Goal: Task Accomplishment & Management: Complete application form

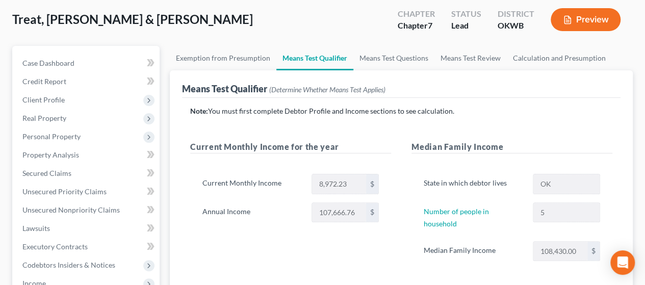
scroll to position [52, 0]
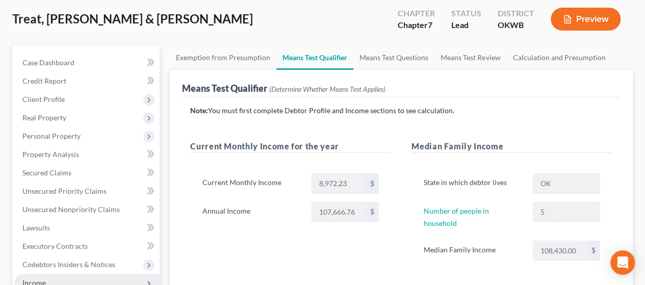
click at [72, 277] on span "Income" at bounding box center [86, 283] width 145 height 18
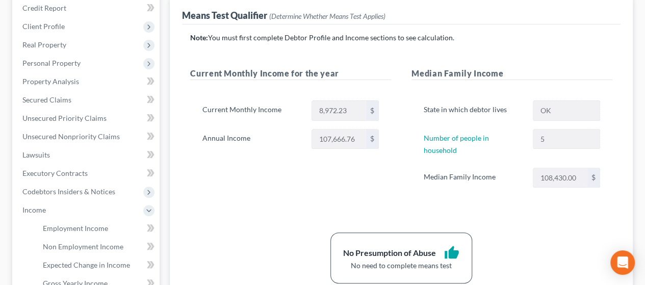
scroll to position [126, 0]
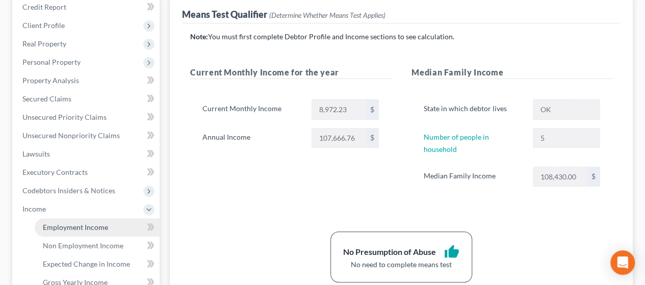
click at [101, 226] on span "Employment Income" at bounding box center [75, 227] width 65 height 9
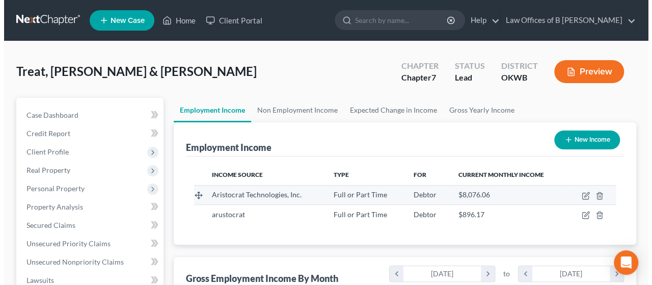
scroll to position [181, 258]
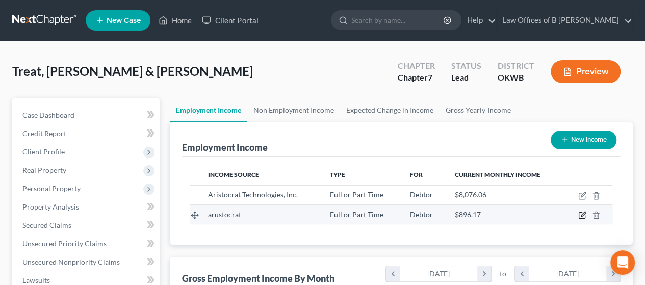
click at [584, 215] on icon "button" at bounding box center [582, 215] width 8 height 8
select select "0"
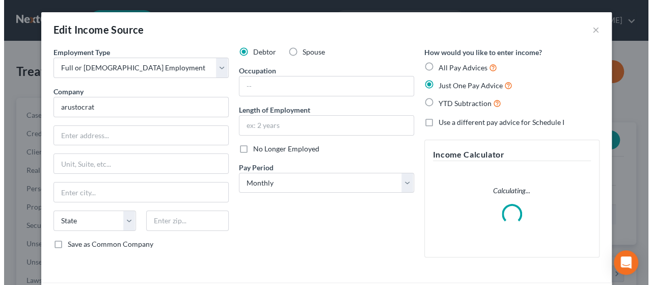
scroll to position [181, 261]
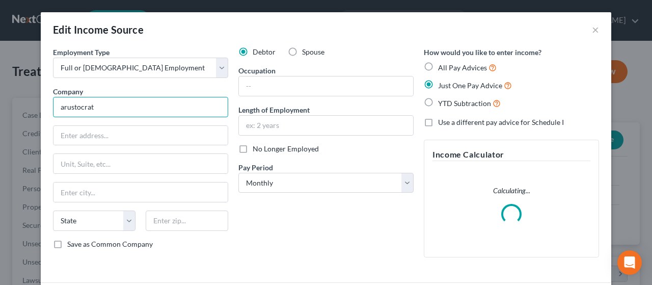
click at [153, 110] on input "arustocrat" at bounding box center [140, 107] width 175 height 20
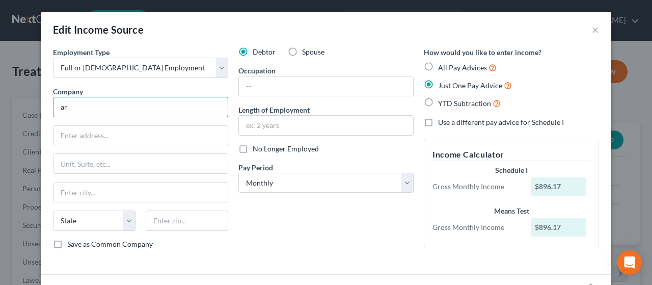
type input "a"
click at [153, 110] on input "A" at bounding box center [140, 107] width 175 height 20
type input "Aristocrat Technologies"
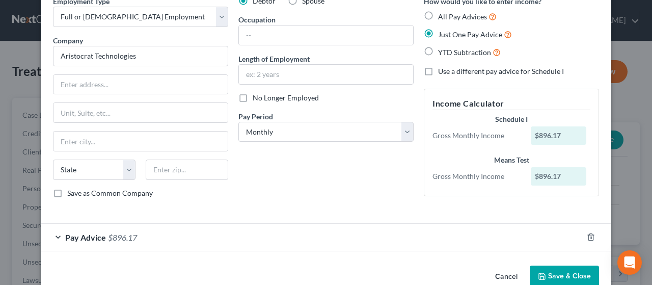
scroll to position [70, 0]
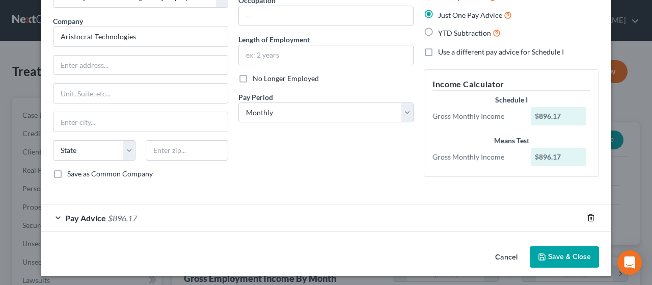
click at [588, 216] on polyline "button" at bounding box center [591, 216] width 6 height 0
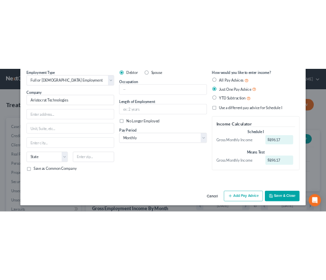
scroll to position [43, 0]
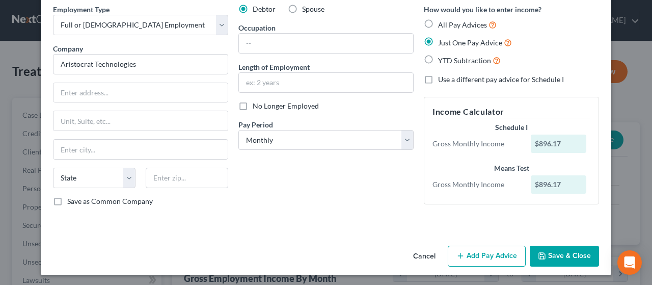
click at [464, 256] on button "Add Pay Advice" at bounding box center [487, 256] width 78 height 21
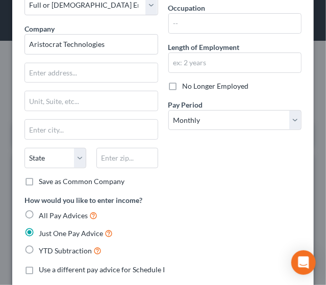
scroll to position [80, 0]
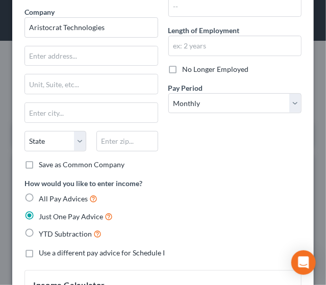
click at [39, 197] on label "All Pay Advices" at bounding box center [68, 199] width 59 height 12
click at [43, 197] on input "All Pay Advices" at bounding box center [46, 196] width 7 height 7
radio input "true"
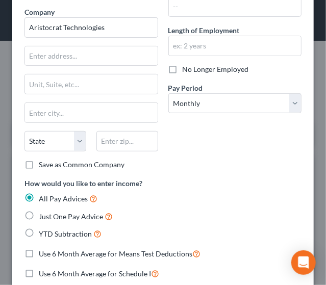
click at [39, 232] on label "YTD Subtraction" at bounding box center [70, 234] width 63 height 12
click at [43, 232] on input "YTD Subtraction" at bounding box center [46, 231] width 7 height 7
radio input "true"
click at [39, 251] on label "Use 6 Month Average for Means Test Deductions" at bounding box center [120, 254] width 162 height 12
click at [43, 251] on input "Use 6 Month Average for Means Test Deductions" at bounding box center [46, 251] width 7 height 7
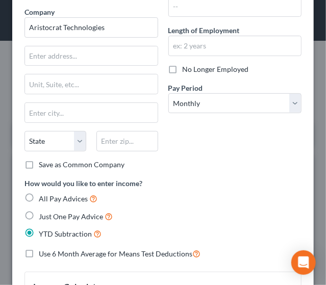
checkbox input "true"
click at [39, 272] on label "Use 6 Month Average for Schedule I" at bounding box center [95, 273] width 112 height 10
click at [43, 272] on input "Use 6 Month Average for Schedule I" at bounding box center [46, 271] width 7 height 7
checkbox input "true"
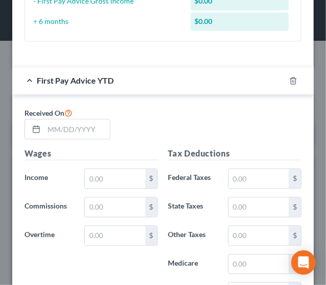
scroll to position [558, 0]
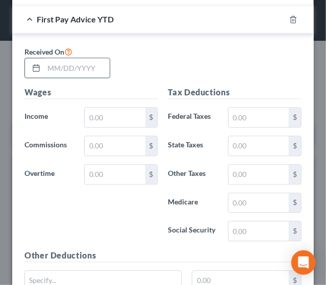
click at [65, 64] on input "text" at bounding box center [77, 67] width 66 height 19
type input "[DATE]"
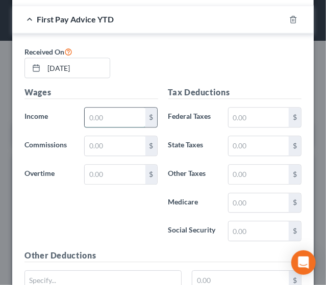
click at [119, 117] on input "text" at bounding box center [115, 117] width 60 height 19
type input "620.2"
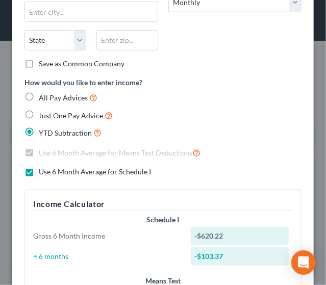
scroll to position [174, 0]
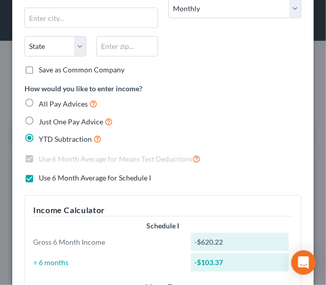
click at [39, 99] on label "All Pay Advices" at bounding box center [68, 104] width 59 height 12
click at [43, 99] on input "All Pay Advices" at bounding box center [46, 101] width 7 height 7
radio input "true"
checkbox input "false"
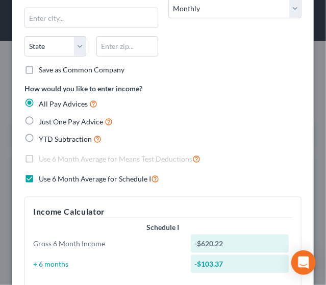
click at [39, 155] on label "Use 6 Month Average for Means Test Deductions" at bounding box center [120, 159] width 162 height 12
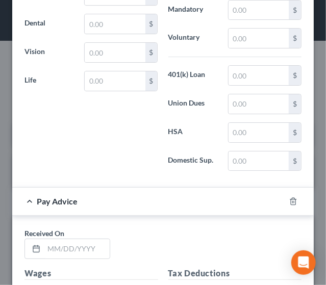
scroll to position [892, 0]
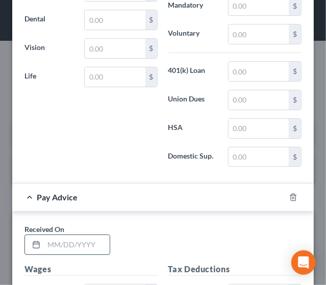
click at [83, 239] on input "text" at bounding box center [77, 244] width 66 height 19
type input "[DATE]"
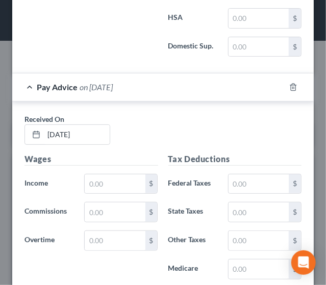
scroll to position [1008, 0]
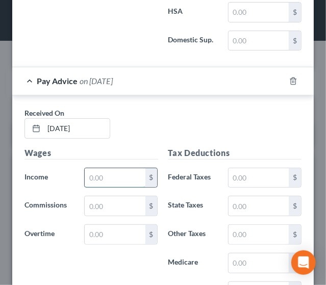
click at [98, 168] on input "text" at bounding box center [115, 177] width 60 height 19
click at [122, 168] on input "text" at bounding box center [115, 177] width 60 height 19
type input "858.2"
click at [147, 137] on div "Received On * [DATE]" at bounding box center [162, 127] width 287 height 39
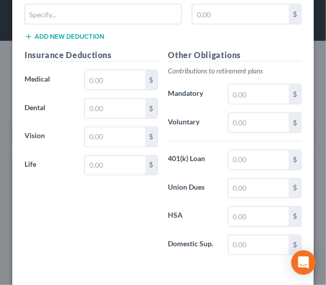
scroll to position [1363, 0]
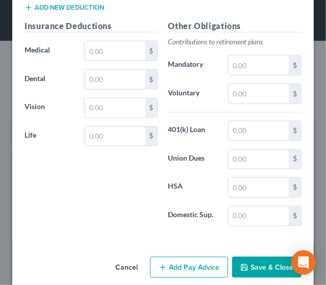
click at [187, 257] on button "Add Pay Advice" at bounding box center [189, 267] width 78 height 21
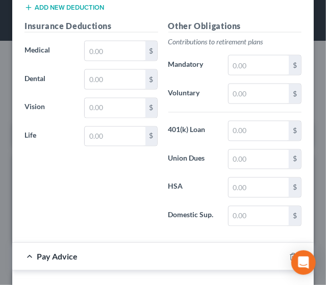
click at [95, 214] on div "Insurance Deductions Medical $ Dental $ Vision $ Life $" at bounding box center [91, 127] width 144 height 215
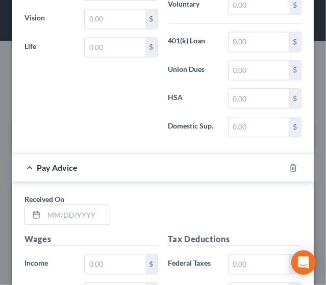
scroll to position [1506, 0]
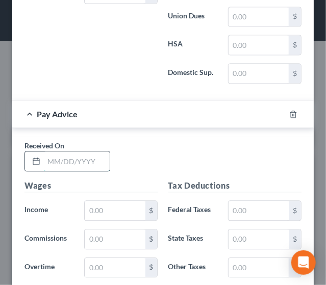
click at [49, 151] on input "text" at bounding box center [77, 160] width 66 height 19
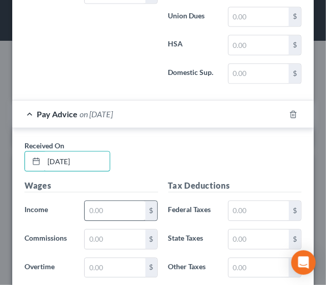
type input "[DATE]"
click at [110, 201] on input "text" at bounding box center [115, 210] width 60 height 19
click at [103, 201] on input "text" at bounding box center [115, 210] width 60 height 19
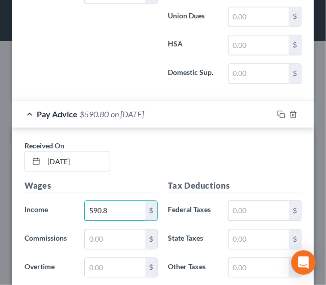
type input "590.8"
click at [248, 159] on div "Received On * [DATE]" at bounding box center [162, 159] width 287 height 39
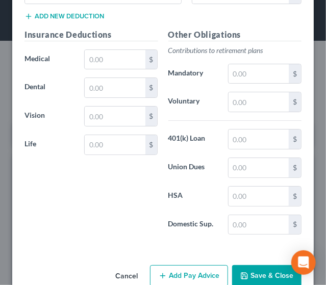
scroll to position [1889, 0]
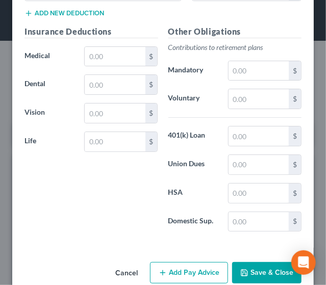
click at [187, 262] on button "Add Pay Advice" at bounding box center [189, 272] width 78 height 21
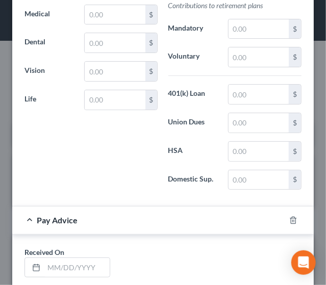
scroll to position [1950, 0]
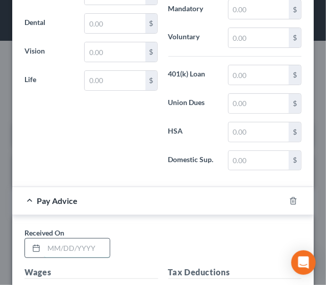
click at [96, 239] on input "text" at bounding box center [77, 248] width 66 height 19
click at [33, 245] on rect at bounding box center [36, 248] width 6 height 6
click at [62, 239] on input "text" at bounding box center [77, 248] width 66 height 19
type input "[DATE]"
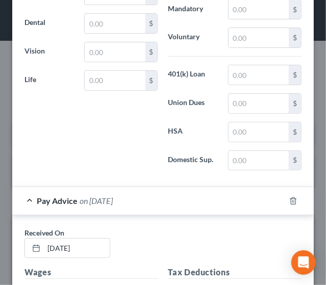
click at [138, 229] on div "Received On * [DATE]" at bounding box center [162, 246] width 287 height 39
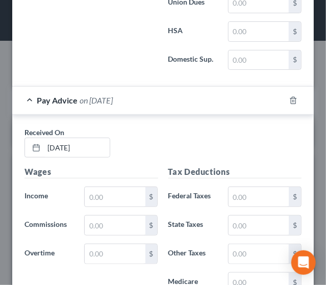
scroll to position [2052, 0]
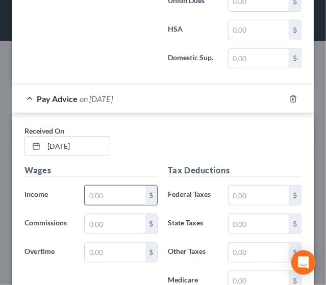
click at [109, 186] on input "text" at bounding box center [115, 195] width 60 height 19
click at [96, 186] on input "text" at bounding box center [115, 195] width 60 height 19
type input "2,109.1"
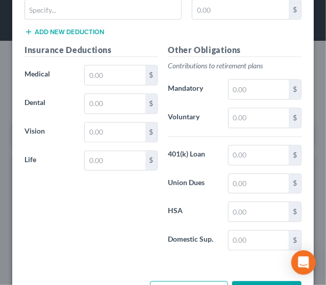
scroll to position [2414, 0]
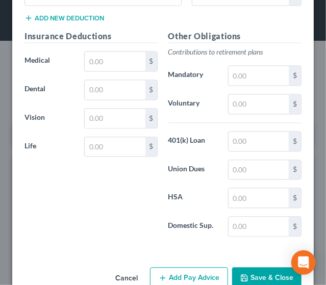
click at [191, 268] on button "Add Pay Advice" at bounding box center [189, 278] width 78 height 21
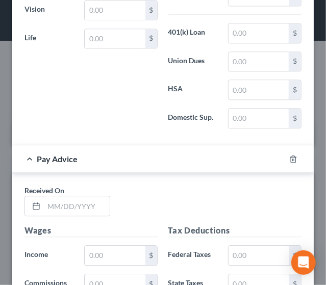
scroll to position [2527, 0]
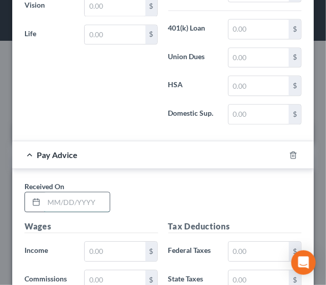
click at [66, 192] on input "text" at bounding box center [77, 201] width 66 height 19
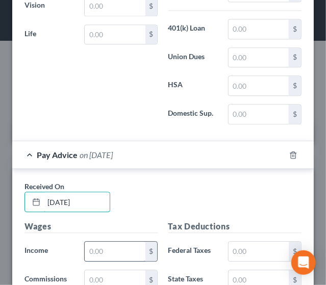
type input "[DATE]"
click at [104, 242] on input "text" at bounding box center [115, 251] width 60 height 19
click at [107, 242] on input "text" at bounding box center [115, 251] width 60 height 19
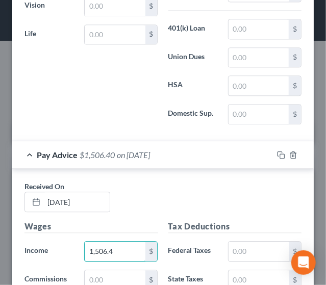
type input "1,506.4"
click at [145, 181] on div "Received On * [DATE]" at bounding box center [162, 200] width 287 height 39
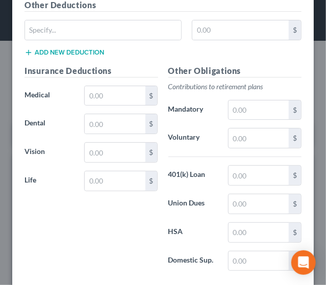
scroll to position [2940, 0]
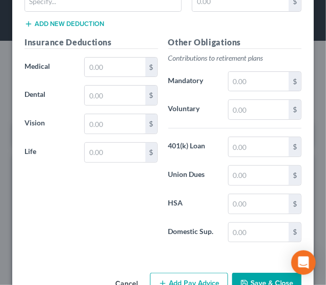
click at [183, 273] on button "Add Pay Advice" at bounding box center [189, 283] width 78 height 21
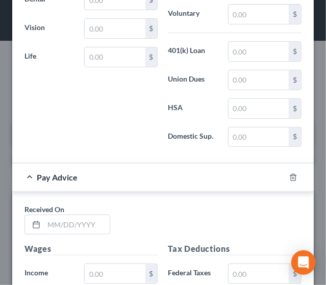
scroll to position [3073, 0]
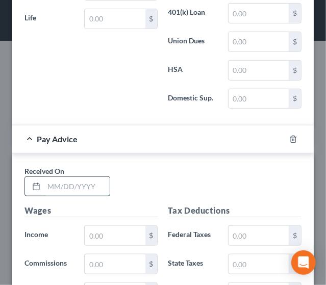
click at [72, 177] on input "text" at bounding box center [77, 186] width 66 height 19
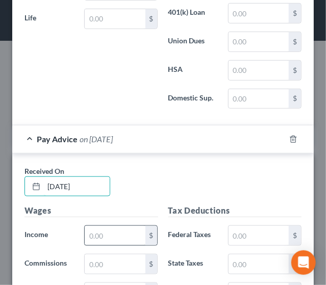
type input "[DATE]"
click at [100, 226] on input "text" at bounding box center [115, 235] width 60 height 19
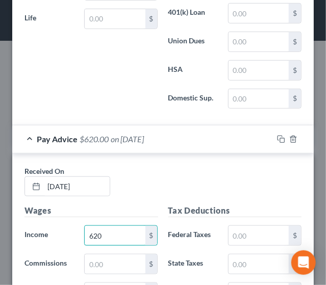
type input "620"
click at [196, 166] on div "Received On * [DATE]" at bounding box center [162, 185] width 287 height 39
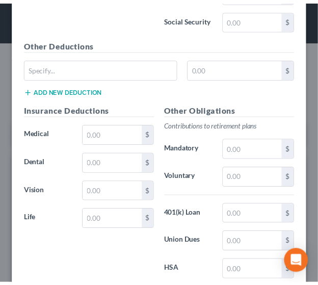
scroll to position [3465, 0]
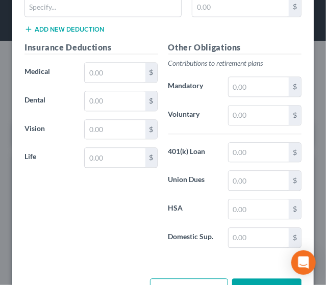
click at [253, 278] on button "Save & Close" at bounding box center [266, 288] width 69 height 21
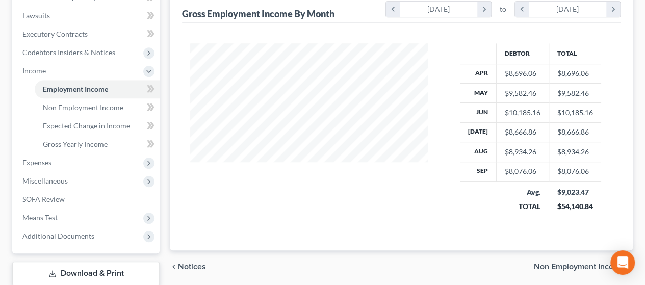
scroll to position [302, 0]
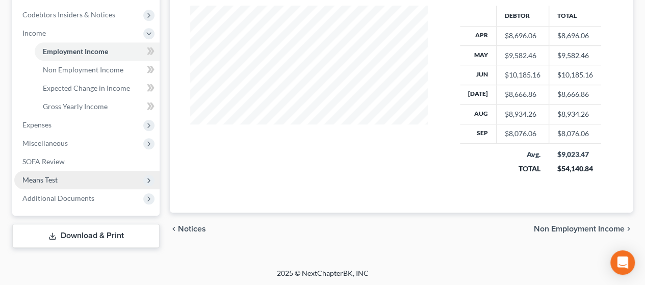
click at [46, 182] on span "Means Test" at bounding box center [39, 179] width 35 height 9
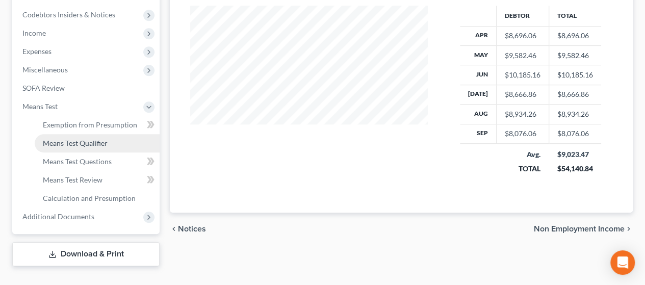
click at [97, 139] on span "Means Test Qualifier" at bounding box center [75, 143] width 65 height 9
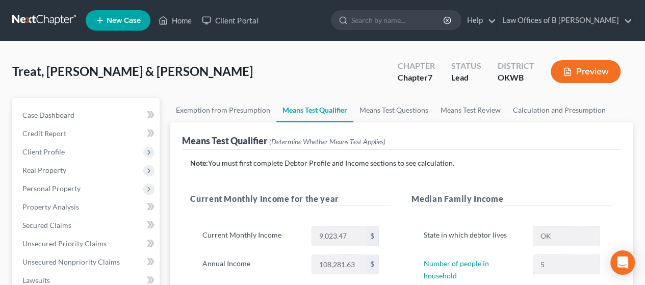
click at [308, 68] on div "Treat, [PERSON_NAME] & [PERSON_NAME] Upgraded Chapter Chapter 7 Status Lead Dis…" at bounding box center [322, 76] width 620 height 44
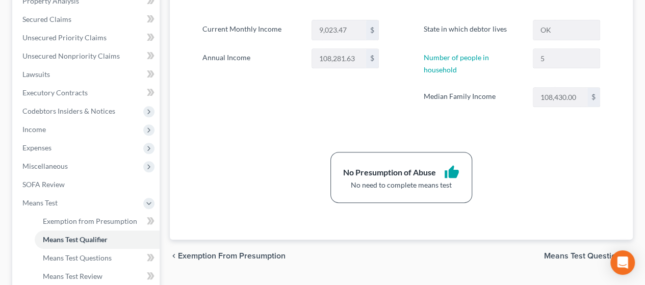
scroll to position [204, 0]
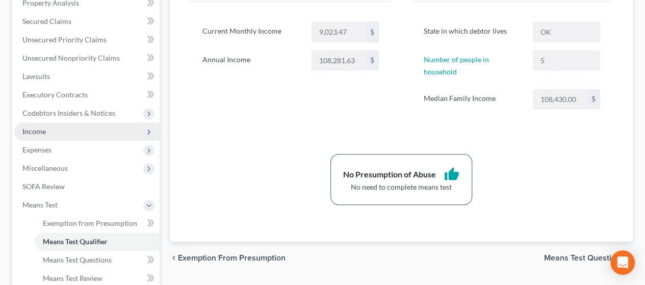
click at [81, 131] on span "Income" at bounding box center [86, 131] width 145 height 18
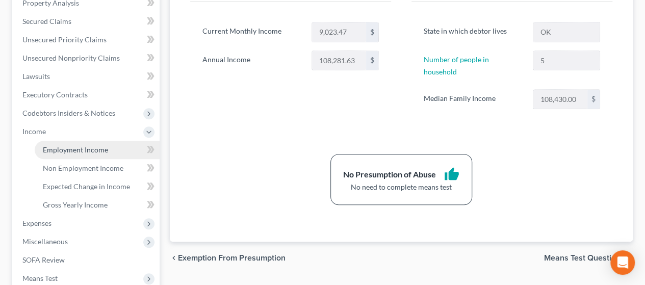
click at [78, 150] on span "Employment Income" at bounding box center [75, 149] width 65 height 9
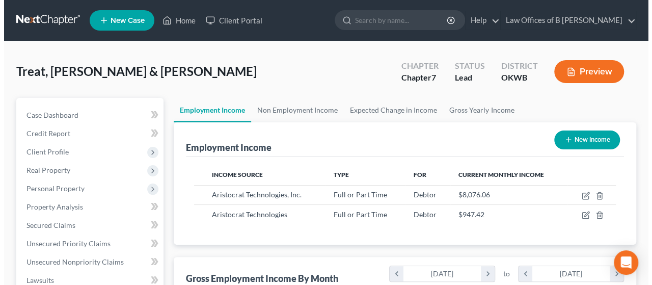
scroll to position [181, 258]
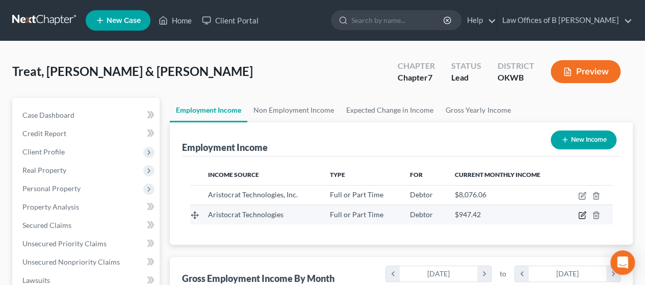
click at [583, 213] on icon "button" at bounding box center [583, 214] width 5 height 5
select select "0"
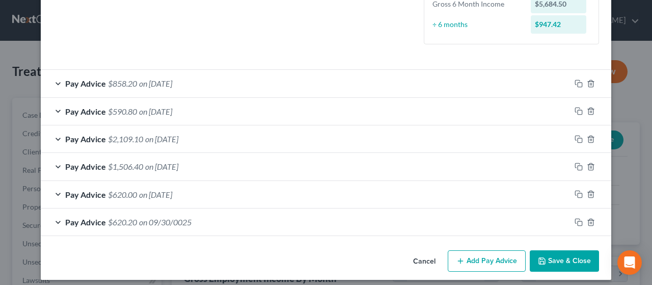
scroll to position [276, 0]
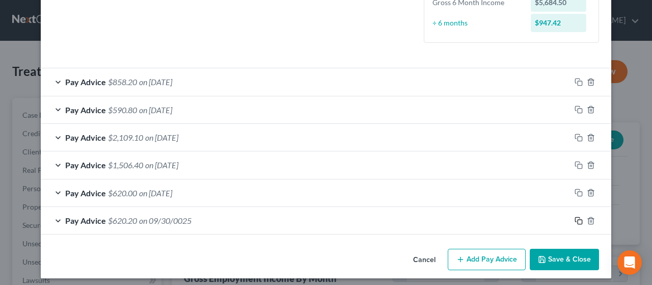
click at [576, 220] on icon "button" at bounding box center [579, 221] width 8 height 8
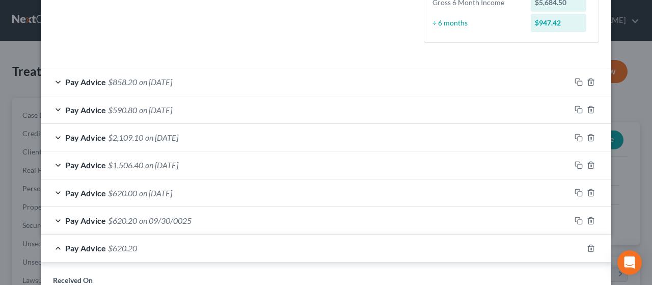
scroll to position [525, 0]
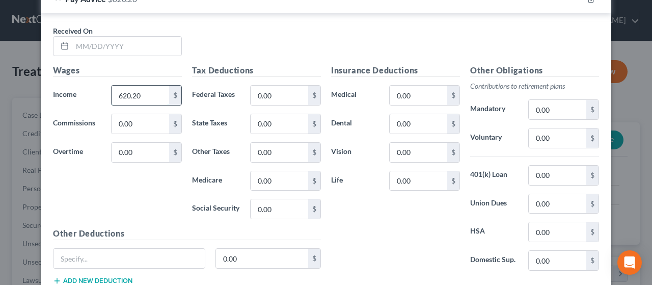
click at [143, 97] on input "620.20" at bounding box center [141, 95] width 58 height 19
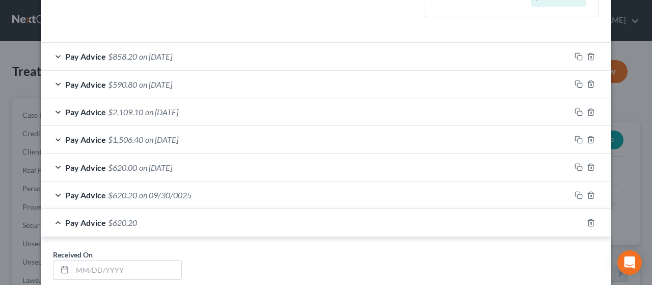
scroll to position [295, 0]
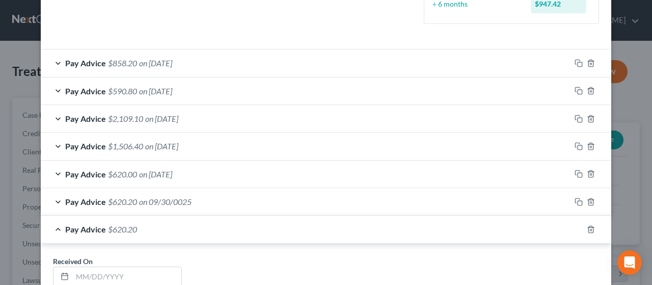
click at [427, 235] on div "Pay Advice $620.20" at bounding box center [312, 229] width 542 height 27
click at [587, 228] on icon "button" at bounding box center [591, 229] width 8 height 8
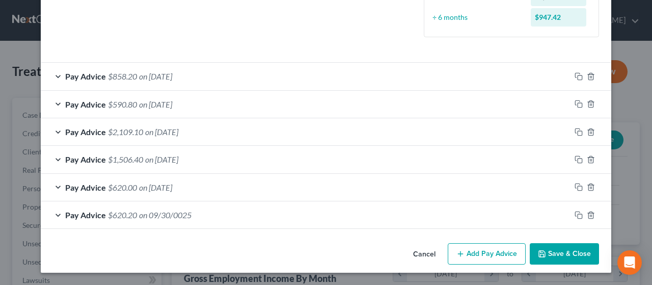
scroll to position [280, 0]
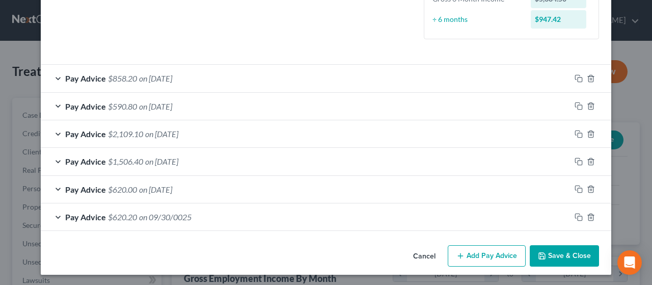
click at [172, 190] on span "on [DATE]" at bounding box center [155, 190] width 33 height 10
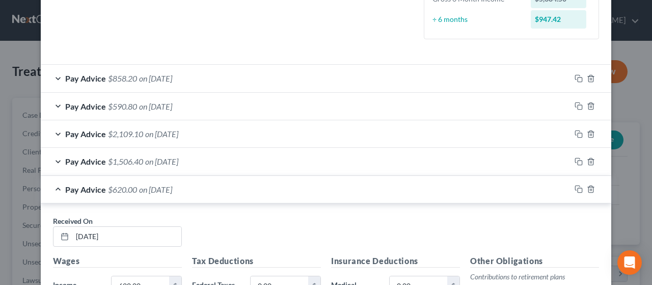
scroll to position [295, 0]
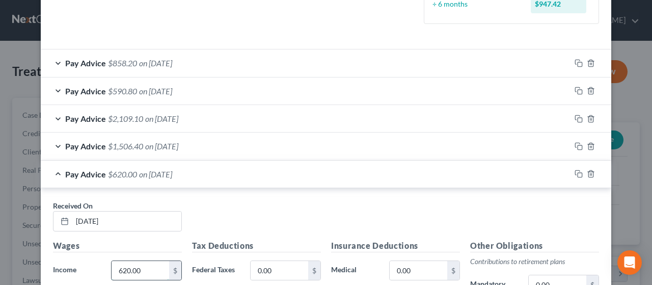
click at [138, 268] on input "620.00" at bounding box center [141, 270] width 58 height 19
type input "650"
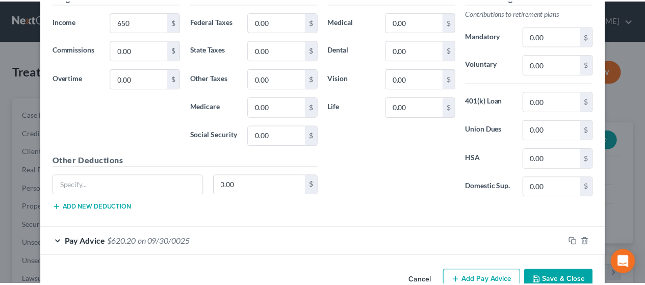
scroll to position [566, 0]
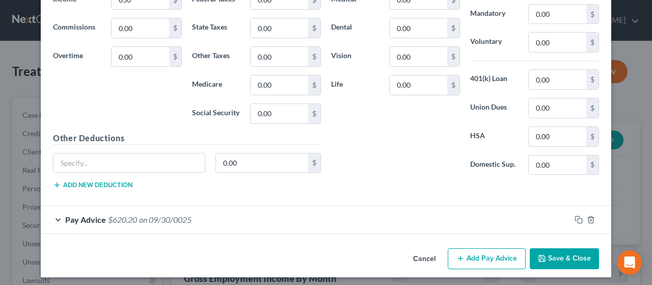
click at [543, 260] on button "Save & Close" at bounding box center [564, 258] width 69 height 21
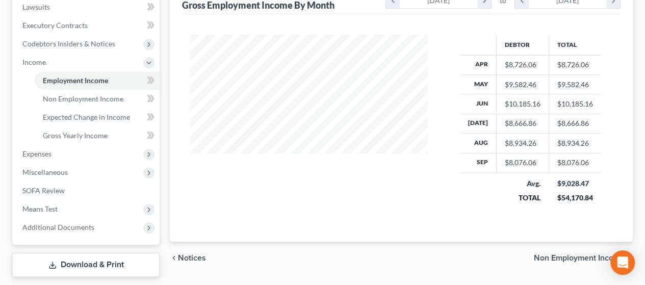
scroll to position [302, 0]
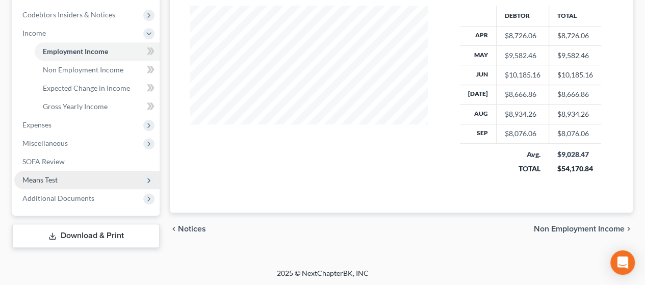
click at [62, 182] on span "Means Test" at bounding box center [86, 180] width 145 height 18
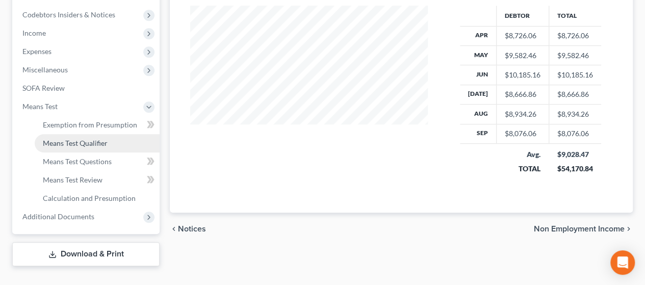
click at [85, 140] on span "Means Test Qualifier" at bounding box center [75, 143] width 65 height 9
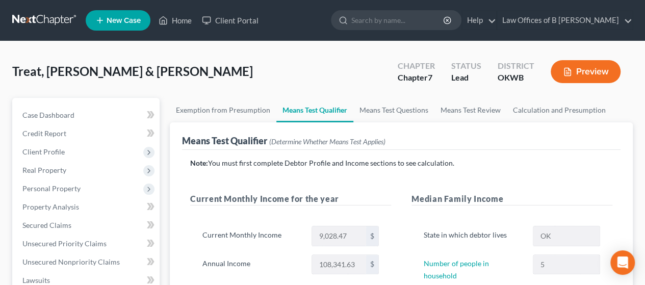
click at [484, 133] on div "Means Test Qualifier (Determine Whether Means Test Applies)" at bounding box center [401, 136] width 438 height 28
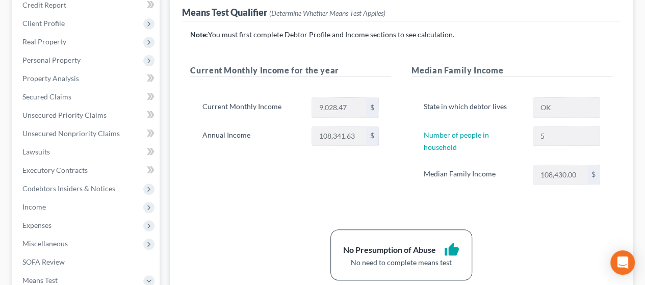
scroll to position [129, 0]
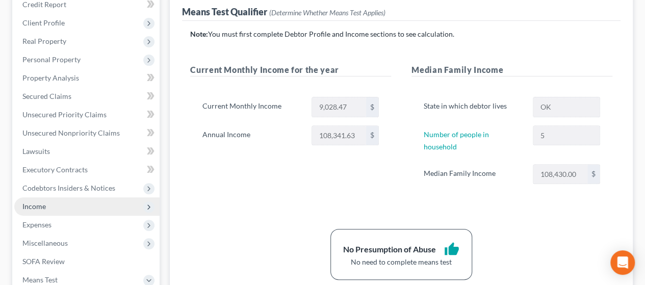
click at [95, 205] on span "Income" at bounding box center [86, 206] width 145 height 18
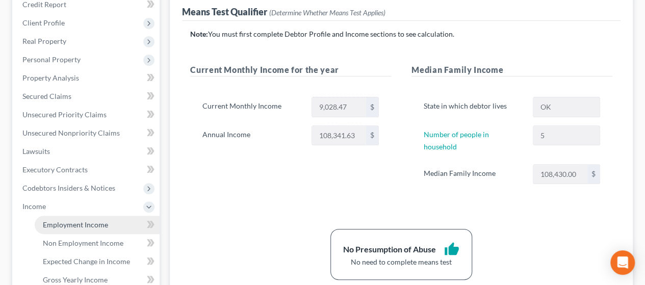
click at [96, 226] on span "Employment Income" at bounding box center [75, 224] width 65 height 9
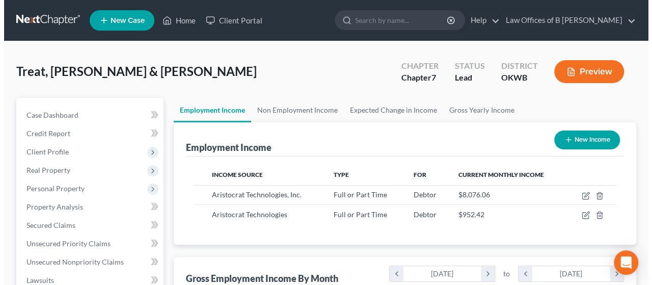
scroll to position [181, 258]
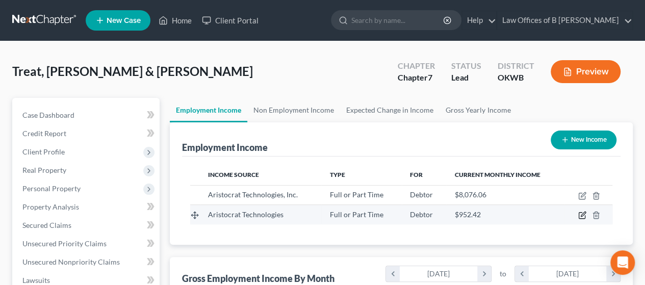
click at [582, 215] on icon "button" at bounding box center [582, 215] width 8 height 8
select select "0"
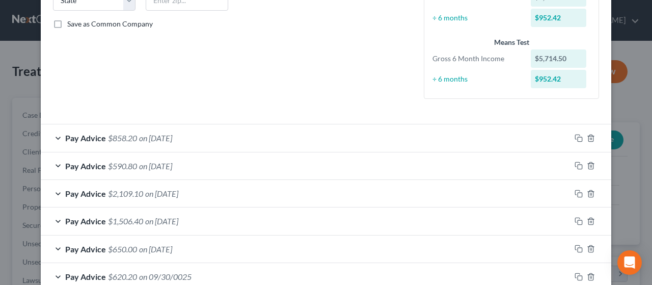
scroll to position [225, 0]
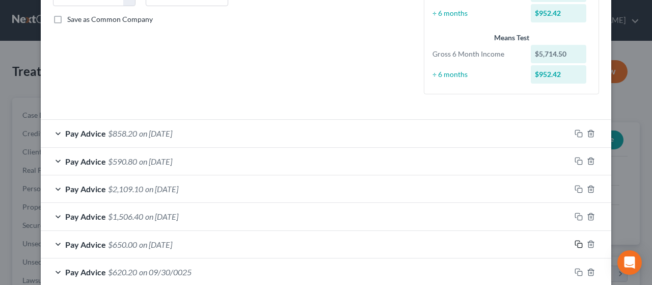
click at [575, 242] on icon "button" at bounding box center [579, 244] width 8 height 8
click at [575, 243] on icon "button" at bounding box center [579, 244] width 8 height 8
click at [358, 235] on div "Pay Advice $650.00 on [DATE]" at bounding box center [306, 244] width 530 height 27
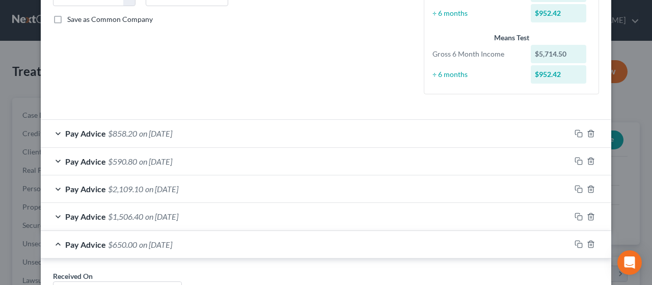
scroll to position [474, 0]
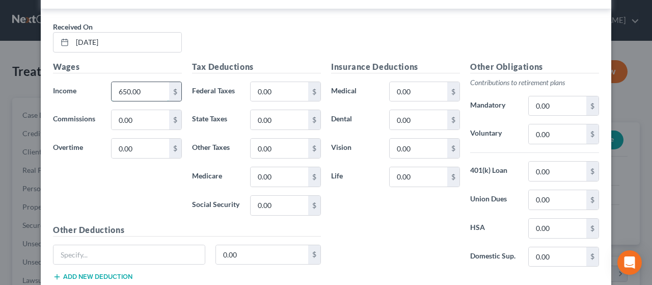
click at [125, 89] on input "650.00" at bounding box center [141, 91] width 58 height 19
click at [125, 89] on input "700" at bounding box center [141, 91] width 58 height 19
type input "700"
click at [125, 179] on div "Wages Income * 700 $ Commissions 0.00 $ Overtime 0.00 $" at bounding box center [117, 142] width 139 height 163
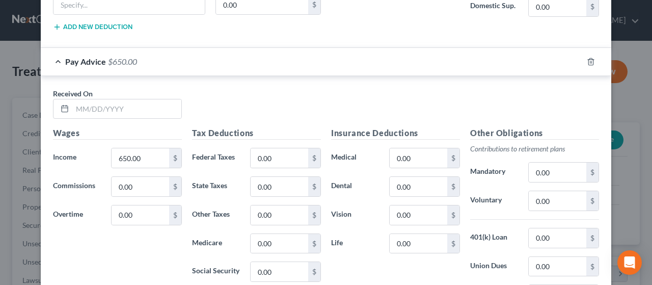
scroll to position [1506, 0]
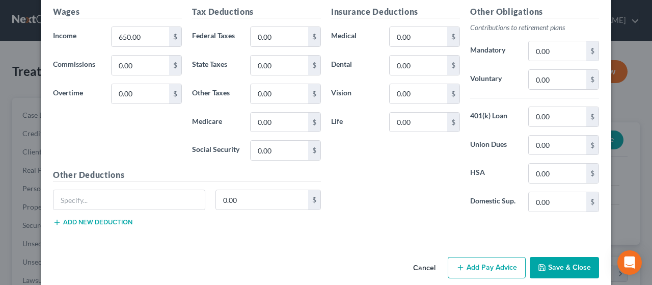
click at [564, 257] on button "Save & Close" at bounding box center [564, 267] width 69 height 21
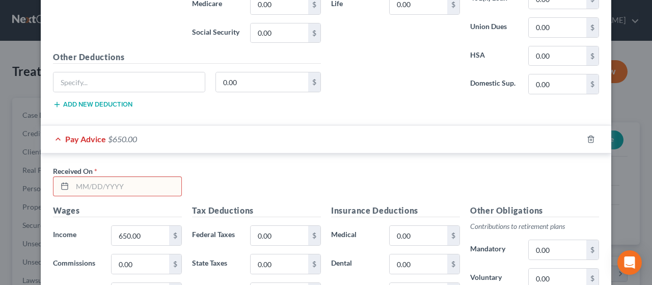
scroll to position [1305, 0]
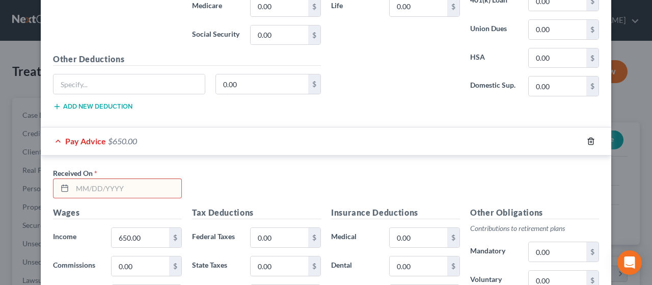
click at [587, 137] on icon "button" at bounding box center [591, 141] width 8 height 8
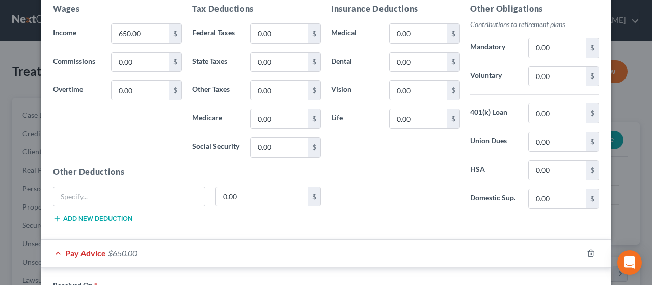
scroll to position [882, 0]
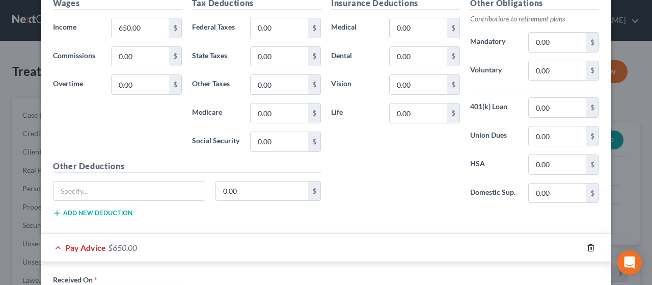
click at [592, 247] on line "button" at bounding box center [592, 248] width 0 height 2
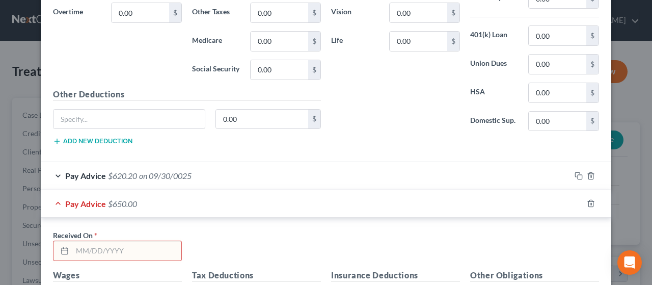
scroll to position [614, 0]
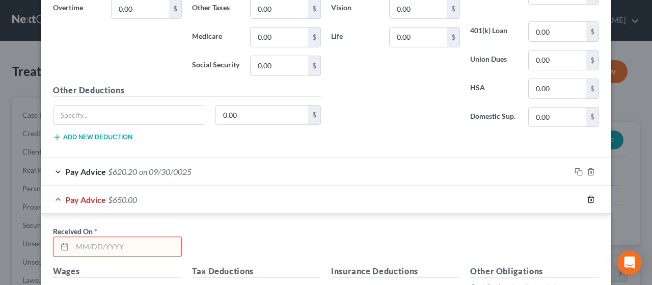
click at [587, 195] on icon "button" at bounding box center [591, 199] width 8 height 8
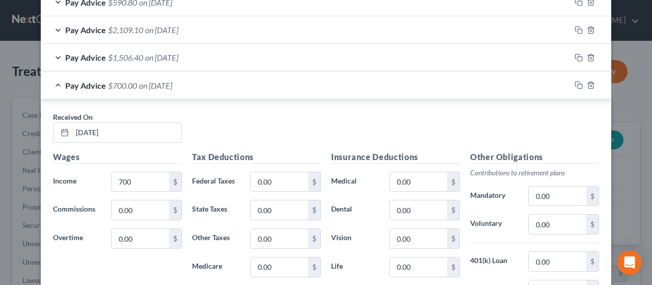
scroll to position [398, 0]
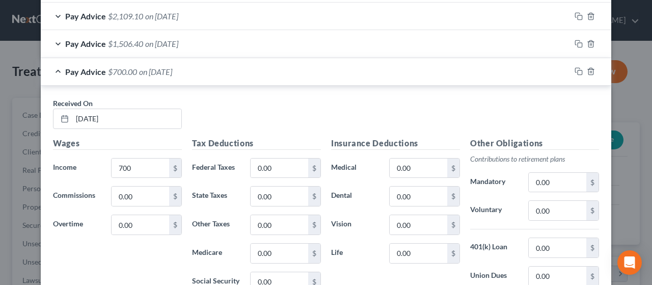
click at [324, 68] on div "Pay Advice $700.00 on [DATE]" at bounding box center [306, 71] width 530 height 27
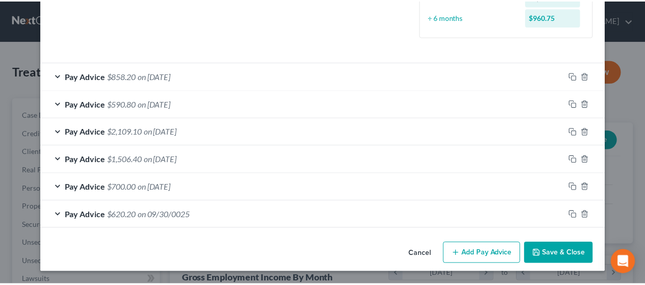
scroll to position [280, 0]
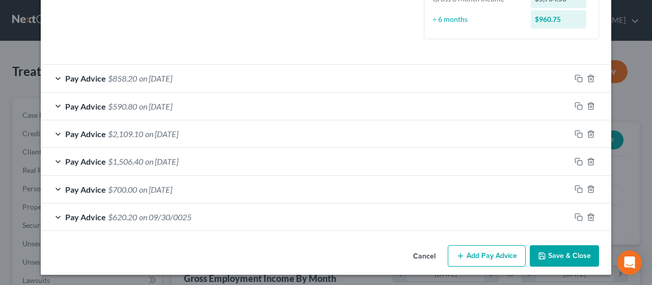
click at [576, 249] on button "Save & Close" at bounding box center [564, 255] width 69 height 21
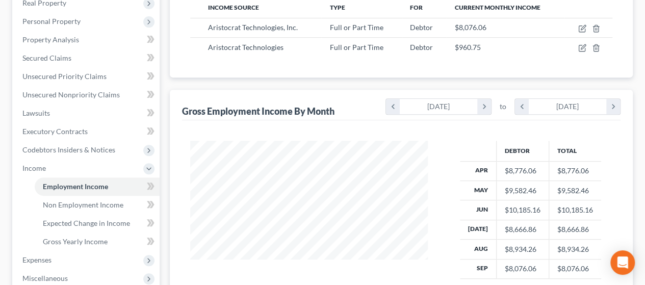
scroll to position [302, 0]
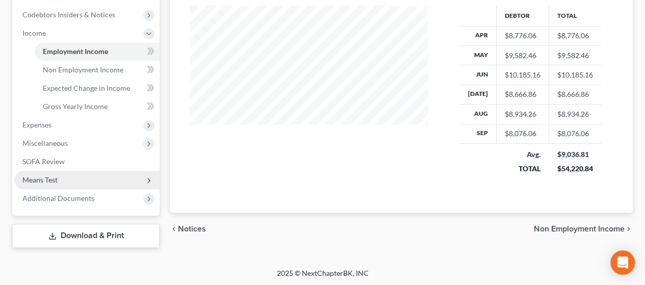
click at [59, 175] on span "Means Test" at bounding box center [86, 180] width 145 height 18
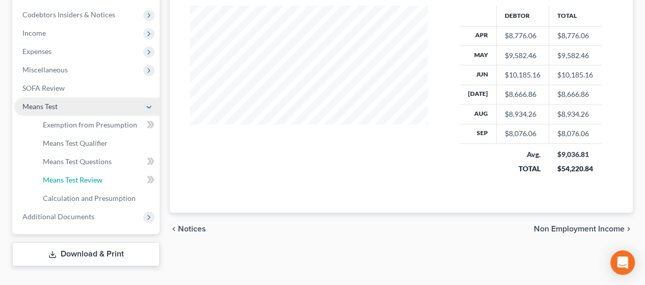
click at [59, 175] on span "Means Test Review" at bounding box center [73, 179] width 60 height 9
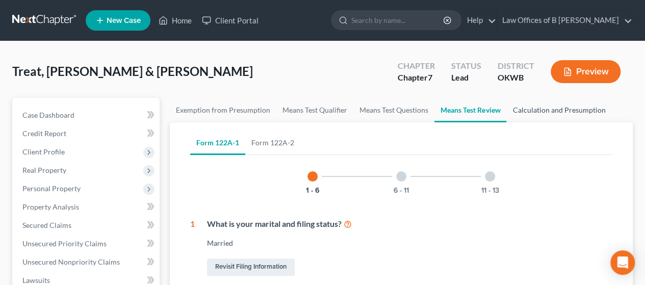
click at [586, 105] on link "Calculation and Presumption" at bounding box center [558, 110] width 105 height 24
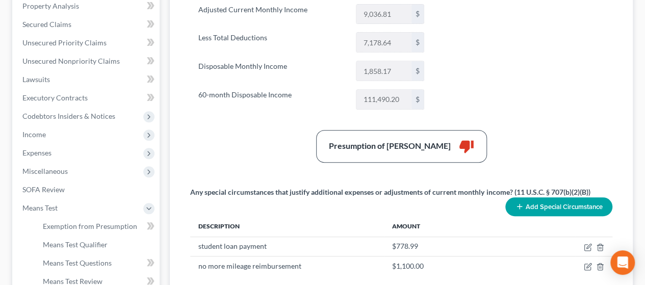
scroll to position [208, 0]
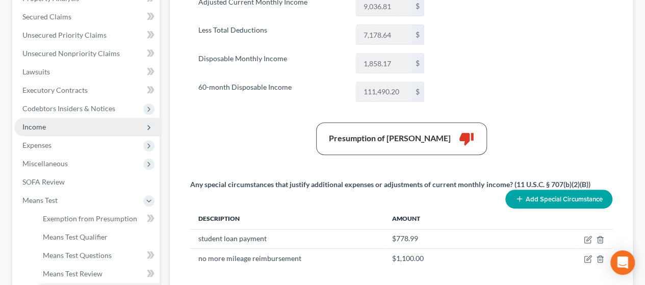
click at [44, 124] on span "Income" at bounding box center [33, 126] width 23 height 9
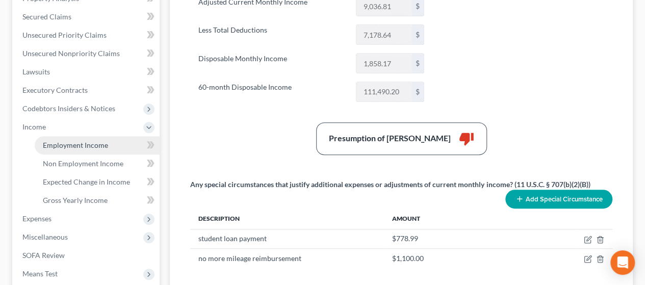
click at [71, 151] on link "Employment Income" at bounding box center [97, 145] width 125 height 18
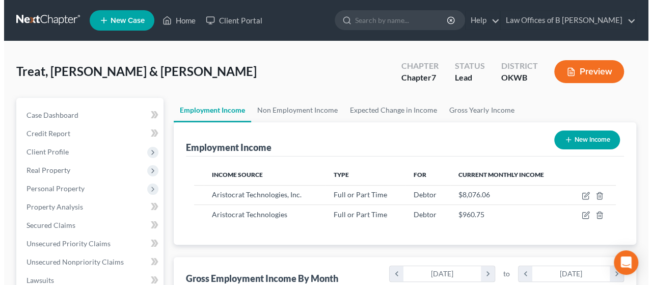
scroll to position [181, 258]
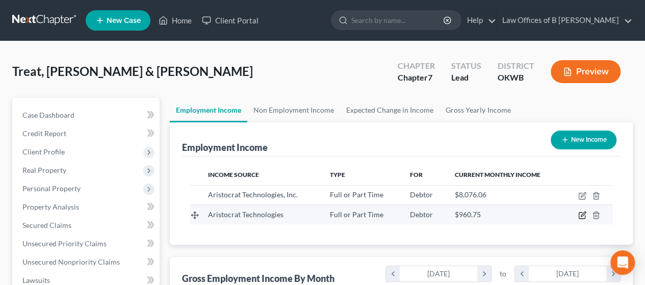
click at [580, 218] on icon "button" at bounding box center [582, 215] width 8 height 8
select select "0"
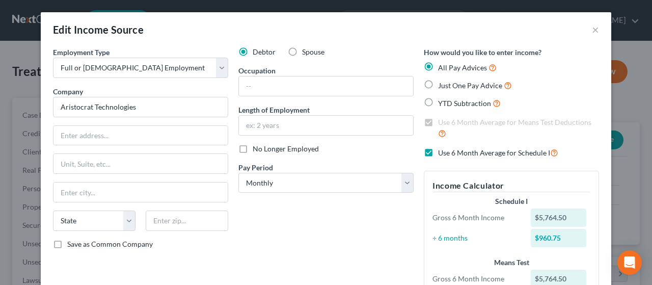
scroll to position [249, 0]
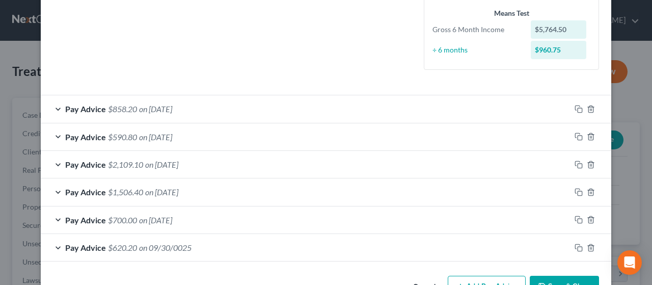
click at [255, 215] on div "Pay Advice $700.00 on [DATE]" at bounding box center [306, 219] width 530 height 27
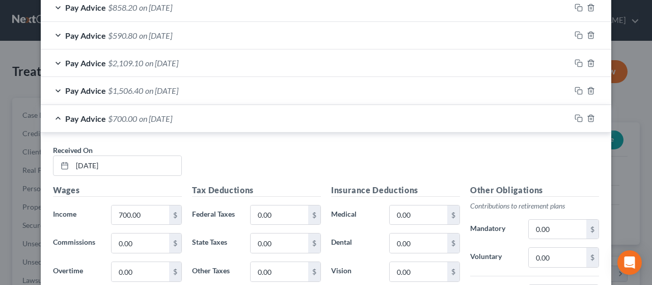
scroll to position [350, 0]
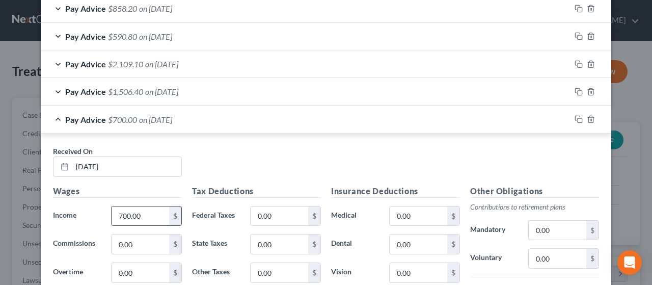
click at [141, 211] on input "700.00" at bounding box center [141, 215] width 58 height 19
type input "680"
click at [239, 108] on div "Pay Advice $680.00 on [DATE]" at bounding box center [306, 119] width 530 height 27
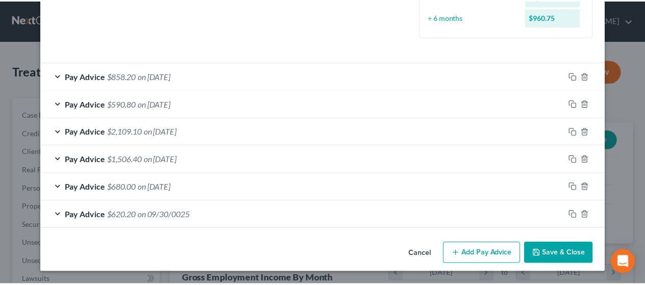
scroll to position [280, 0]
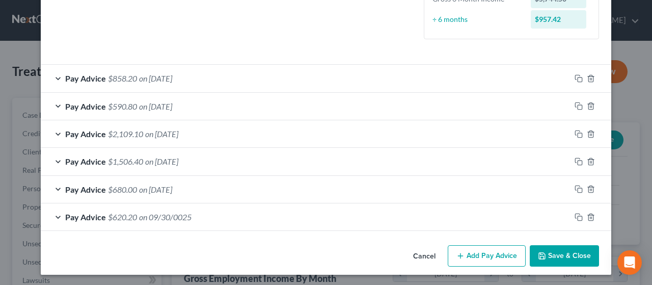
click at [557, 261] on button "Save & Close" at bounding box center [564, 255] width 69 height 21
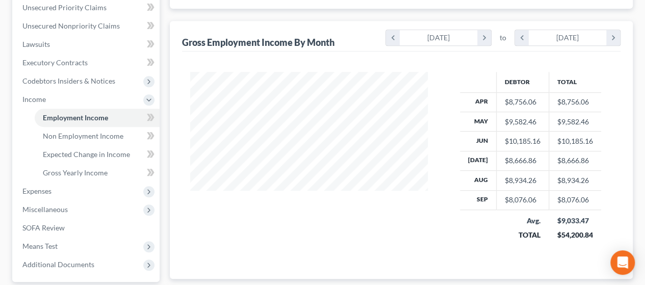
scroll to position [238, 0]
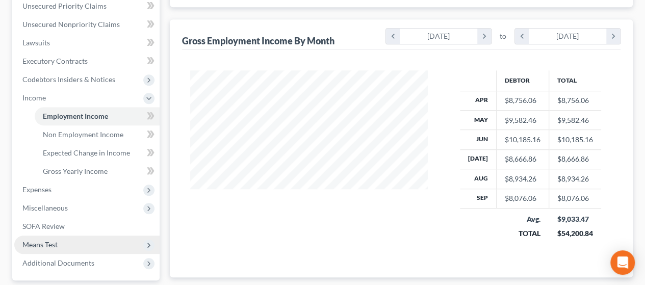
click at [96, 250] on span "Means Test" at bounding box center [86, 244] width 145 height 18
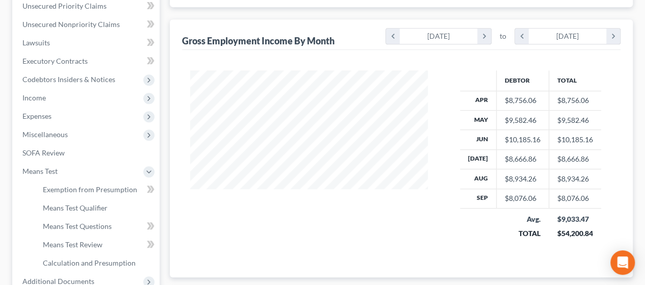
click at [234, 235] on div at bounding box center [309, 161] width 258 height 182
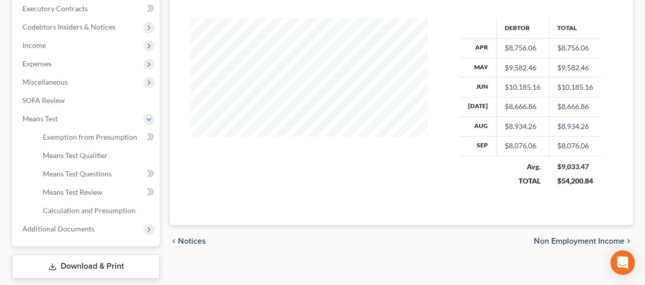
scroll to position [321, 0]
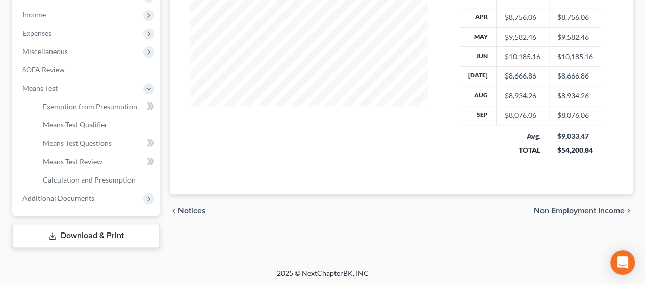
click at [604, 206] on span "Non Employment Income" at bounding box center [579, 210] width 91 height 8
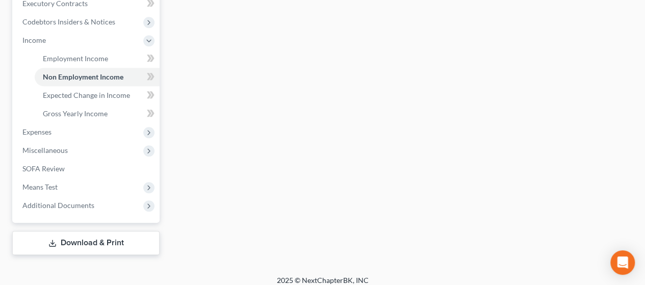
scroll to position [302, 0]
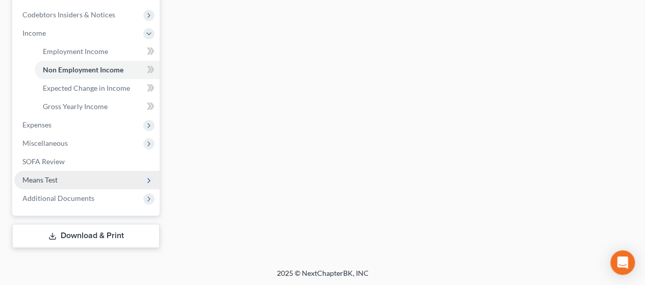
click at [96, 182] on span "Means Test" at bounding box center [86, 180] width 145 height 18
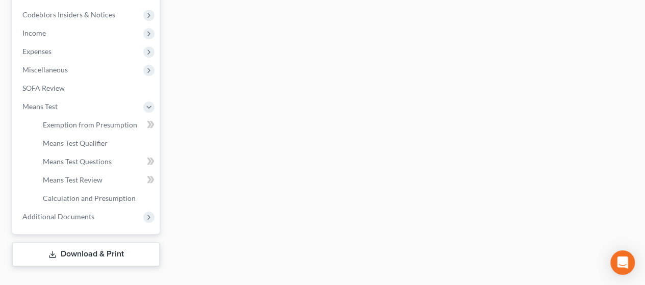
click at [249, 186] on div "Employment Income Non Employment Income Expected Change in Income Gross Yearly …" at bounding box center [401, 31] width 473 height 470
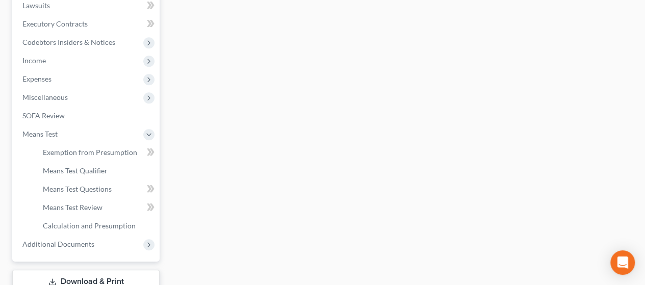
scroll to position [282, 0]
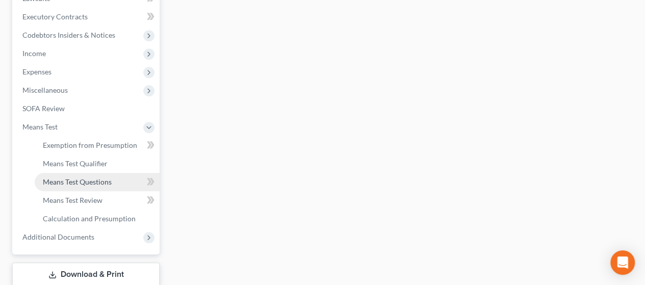
click at [60, 185] on span "Means Test Questions" at bounding box center [77, 181] width 69 height 9
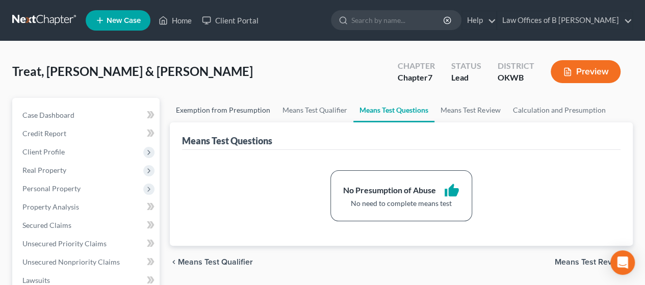
click at [242, 113] on link "Exemption from Presumption" at bounding box center [223, 110] width 107 height 24
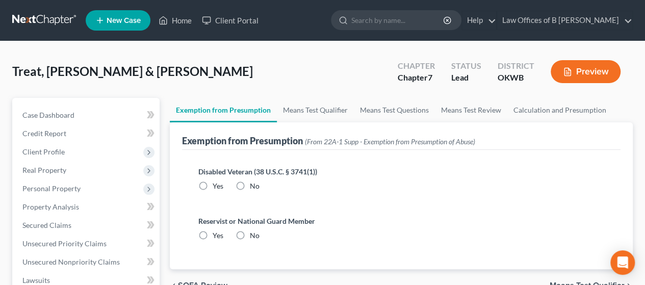
radio input "true"
click at [296, 106] on link "Means Test Qualifier" at bounding box center [315, 110] width 77 height 24
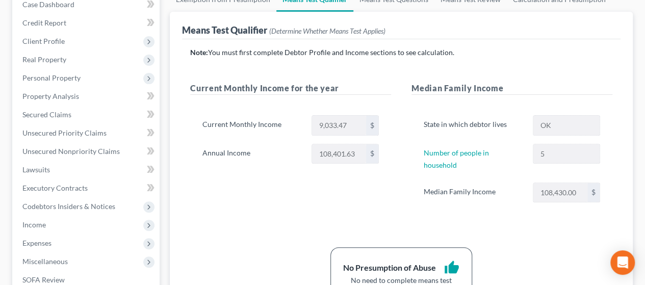
scroll to position [111, 0]
click at [57, 227] on span "Income" at bounding box center [86, 224] width 145 height 18
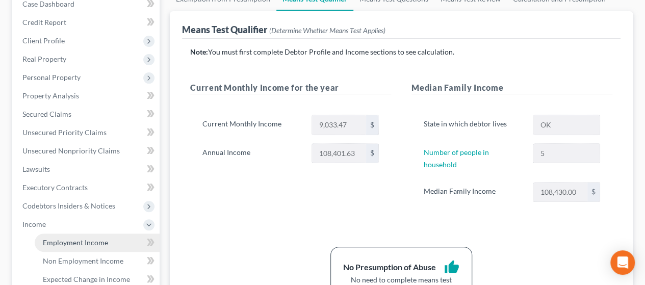
click at [59, 238] on span "Employment Income" at bounding box center [75, 242] width 65 height 9
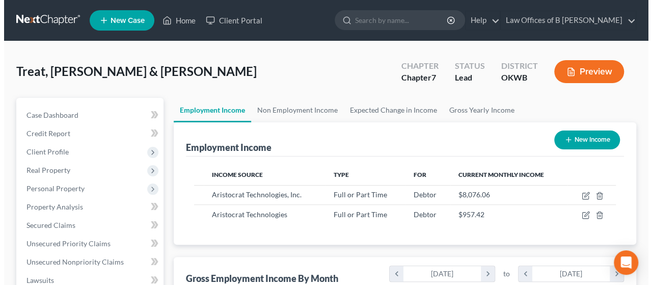
scroll to position [181, 258]
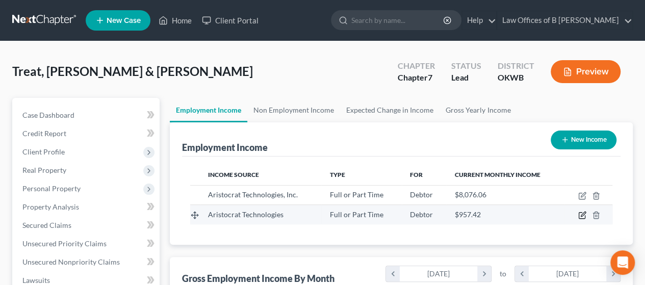
click at [578, 213] on icon "button" at bounding box center [582, 215] width 8 height 8
select select "0"
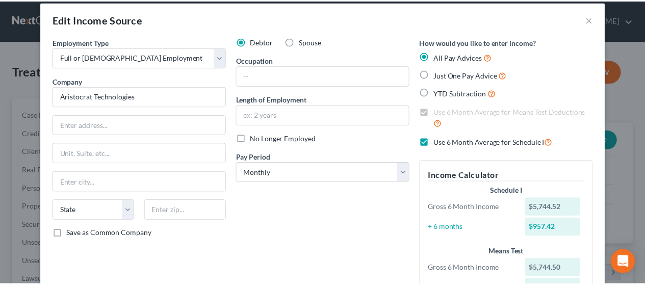
scroll to position [0, 0]
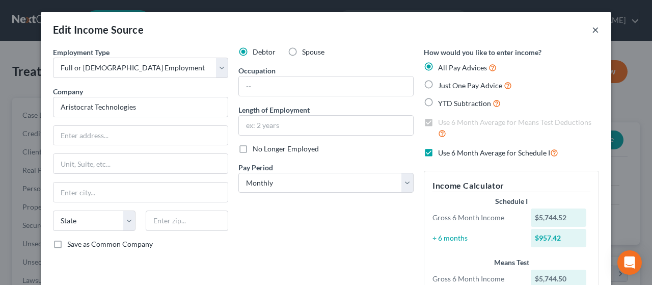
click at [592, 30] on button "×" at bounding box center [595, 29] width 7 height 12
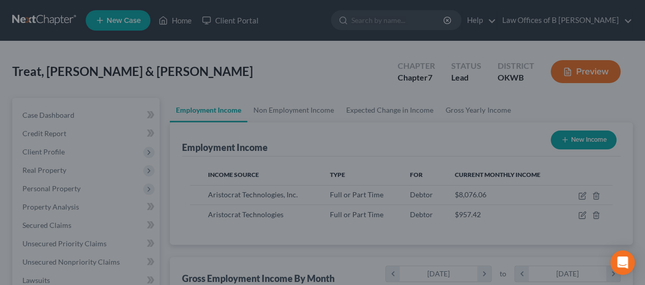
scroll to position [509515, 509439]
